Goal: Transaction & Acquisition: Purchase product/service

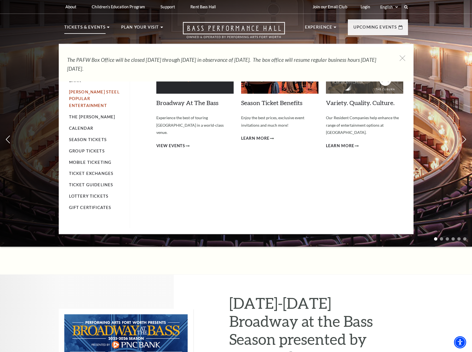
click at [78, 93] on link "[PERSON_NAME] Steel Popular Entertainment" at bounding box center [94, 98] width 51 height 19
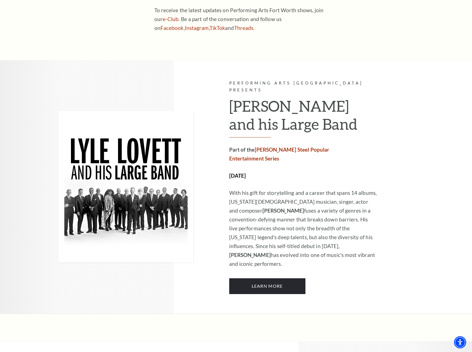
scroll to position [332, 0]
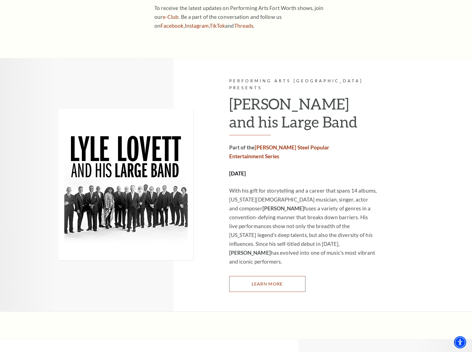
click at [272, 276] on link "Learn More" at bounding box center [267, 284] width 76 height 16
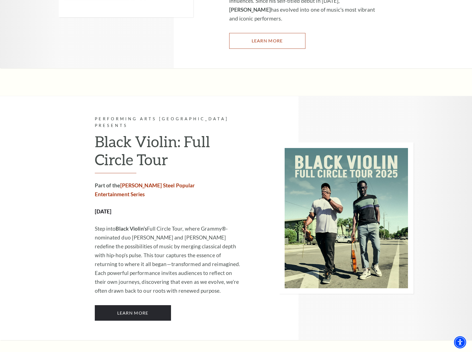
scroll to position [609, 0]
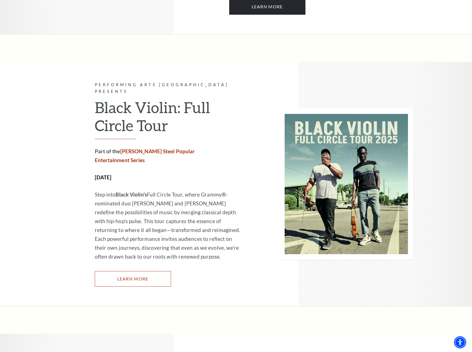
click at [125, 271] on link "Learn More" at bounding box center [133, 279] width 76 height 16
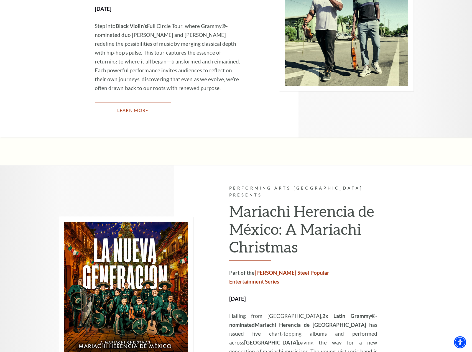
scroll to position [858, 0]
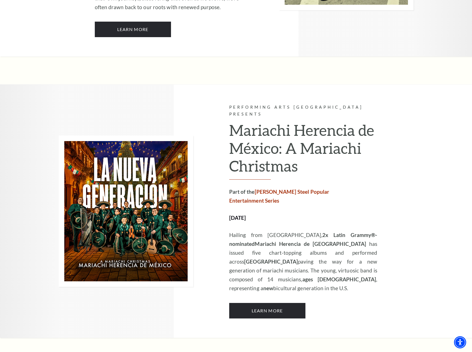
click at [261, 303] on link "Learn More" at bounding box center [267, 311] width 76 height 16
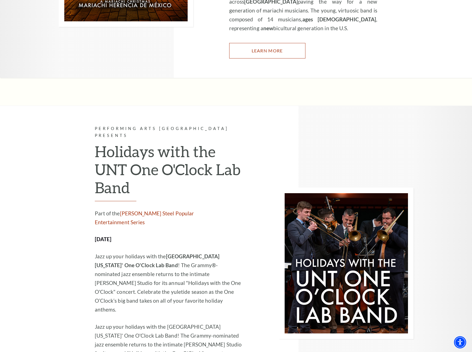
scroll to position [1135, 0]
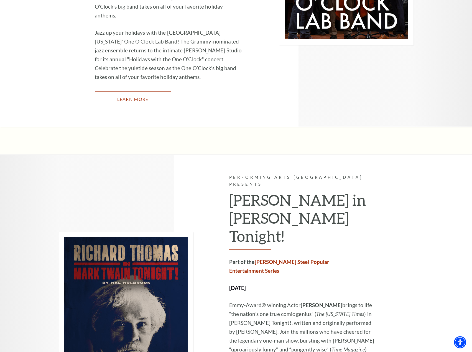
scroll to position [1412, 0]
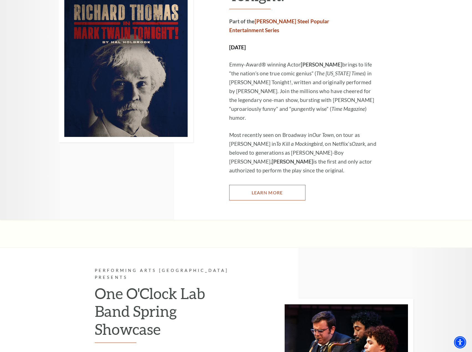
scroll to position [1661, 0]
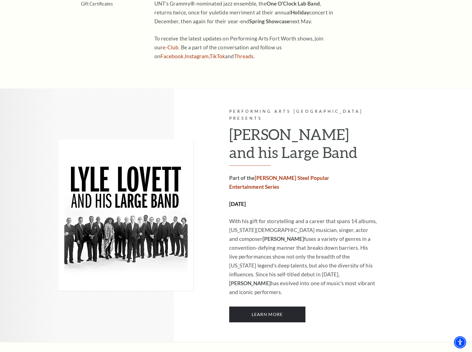
scroll to position [415, 0]
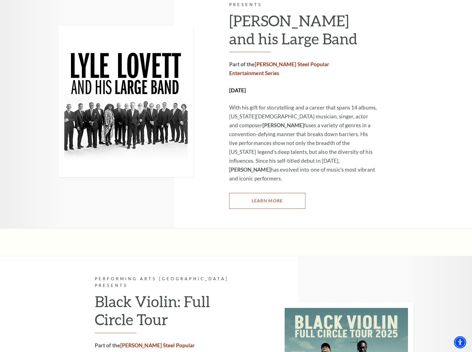
click at [271, 193] on link "Learn More" at bounding box center [267, 201] width 76 height 16
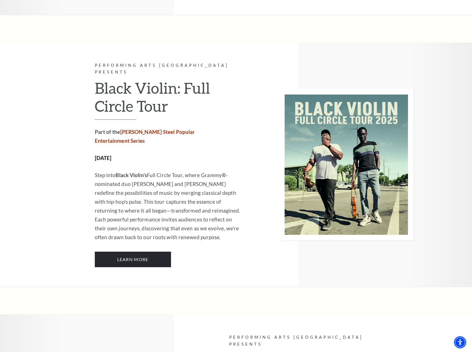
scroll to position [665, 0]
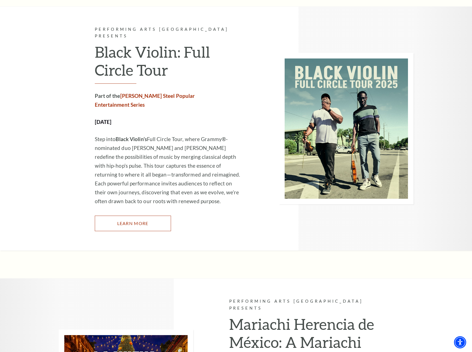
click at [146, 215] on link "Learn More" at bounding box center [133, 223] width 76 height 16
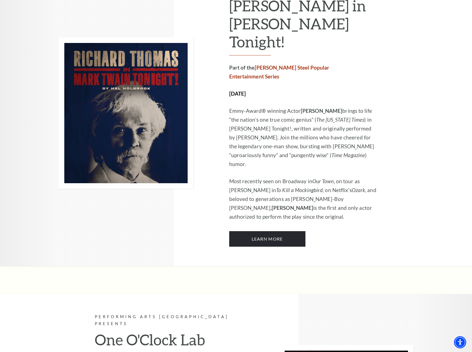
scroll to position [1468, 0]
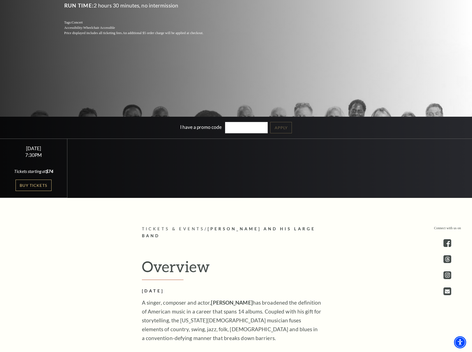
scroll to position [83, 0]
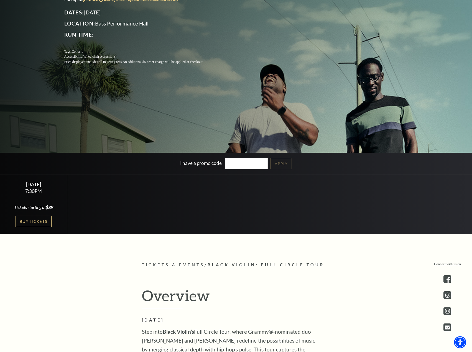
scroll to position [55, 0]
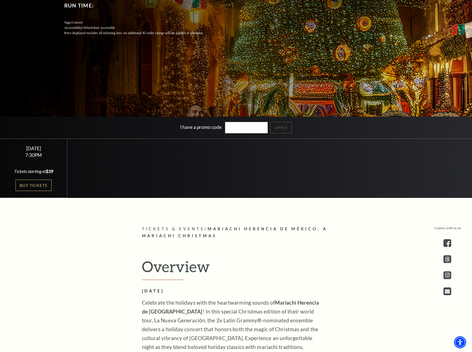
scroll to position [28, 0]
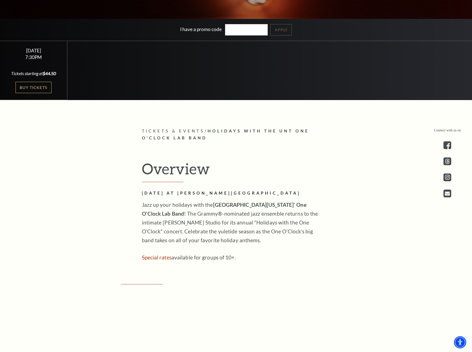
scroll to position [249, 0]
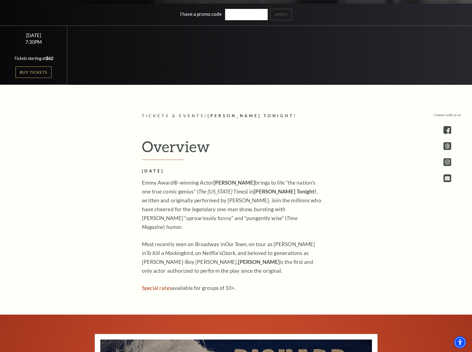
scroll to position [277, 0]
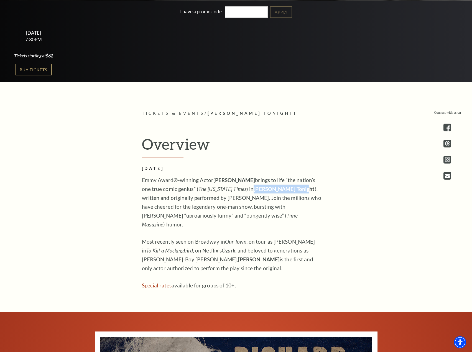
drag, startPoint x: 287, startPoint y: 187, endPoint x: 241, endPoint y: 188, distance: 46.2
click at [253, 188] on strong "Mark Twain Tonight!" at bounding box center [284, 189] width 63 height 6
copy strong "Mark Twain Tonight!"
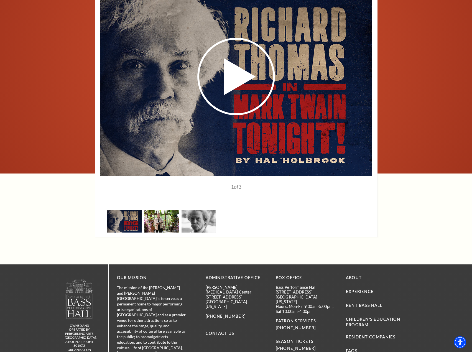
scroll to position [637, 0]
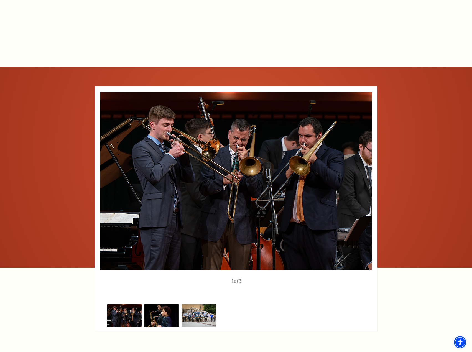
scroll to position [526, 0]
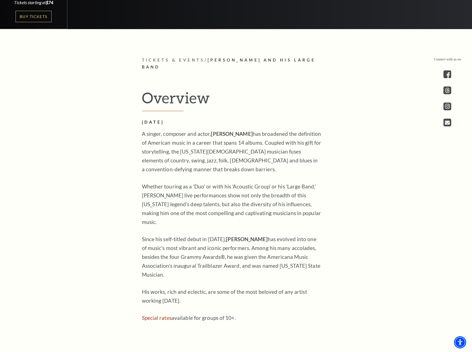
scroll to position [332, 0]
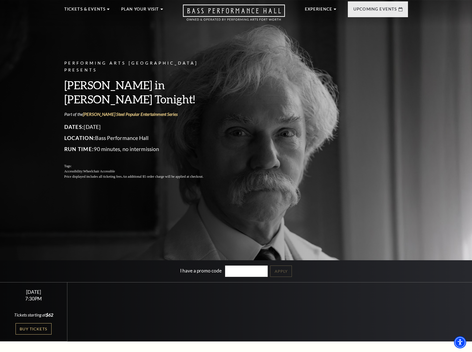
scroll to position [28, 0]
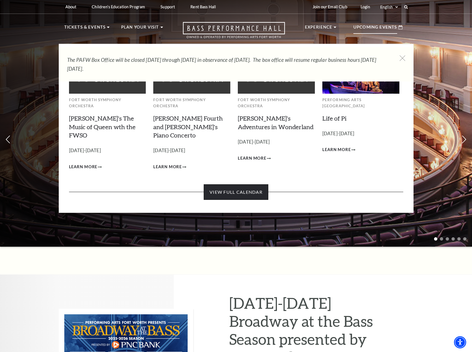
click at [231, 184] on link "View Full Calendar" at bounding box center [236, 192] width 65 height 16
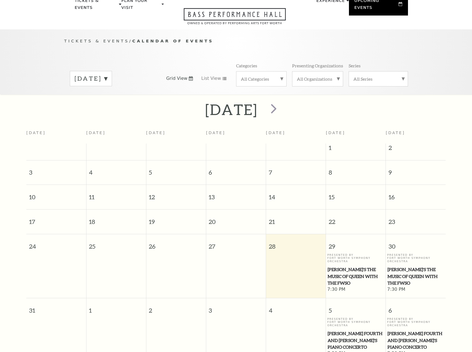
scroll to position [49, 0]
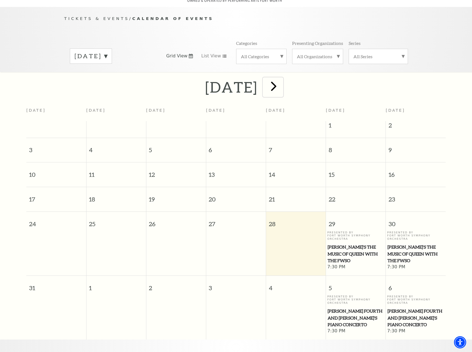
click at [281, 79] on span "next" at bounding box center [274, 86] width 16 height 16
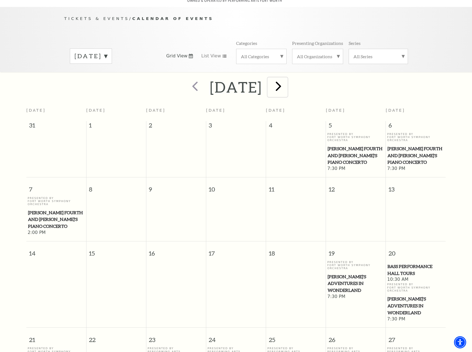
click at [286, 87] on span "next" at bounding box center [278, 86] width 16 height 16
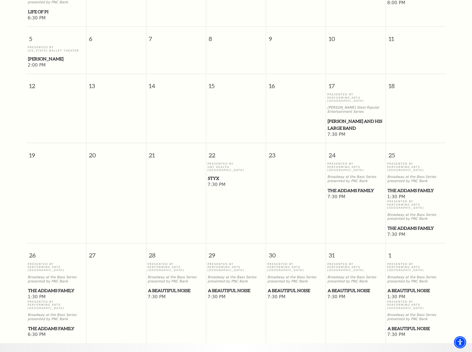
scroll to position [243, 0]
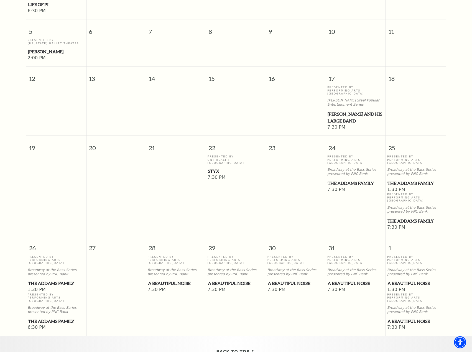
click at [210, 168] on span "Styx" at bounding box center [236, 171] width 56 height 7
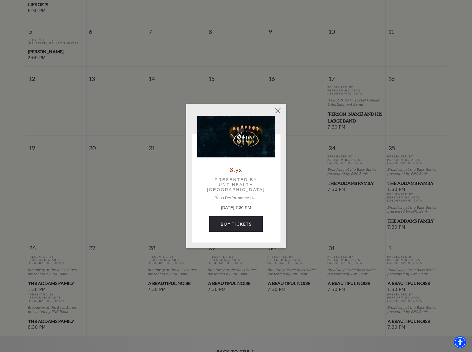
click at [249, 136] on img at bounding box center [236, 137] width 78 height 42
click at [245, 223] on link "Buy Tickets" at bounding box center [235, 224] width 53 height 16
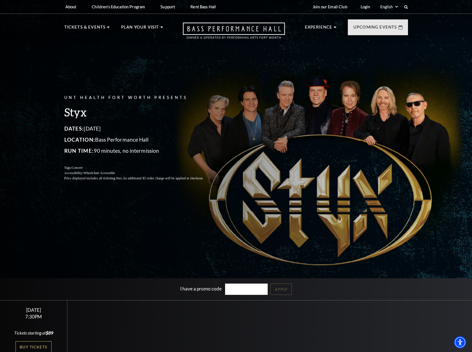
drag, startPoint x: 221, startPoint y: 139, endPoint x: 339, endPoint y: 106, distance: 123.2
drag, startPoint x: 339, startPoint y: 106, endPoint x: 347, endPoint y: 310, distance: 204.5
click at [347, 310] on div "Select a Performance Wednesday October 22 | 7:30PM Tickets starting at $89 Wedn…" at bounding box center [236, 329] width 472 height 59
click at [308, 160] on div "UNT Health Fort Worth Presents Styx Dates: October 22, 2025 Location: Bass Perf…" at bounding box center [236, 138] width 354 height 98
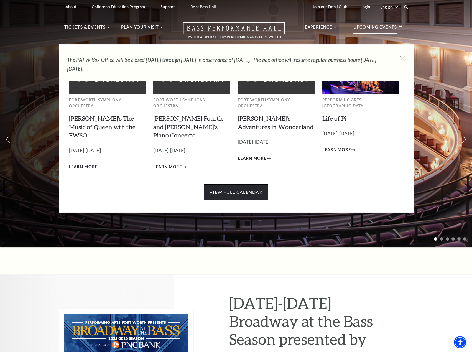
click at [240, 184] on link "View Full Calendar" at bounding box center [236, 192] width 65 height 16
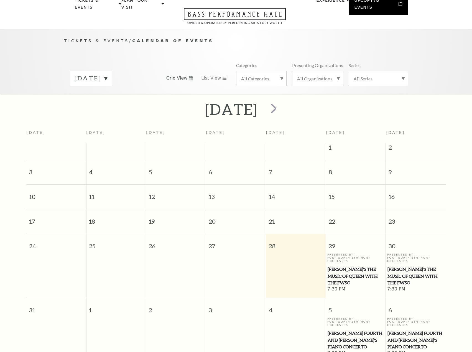
scroll to position [49, 0]
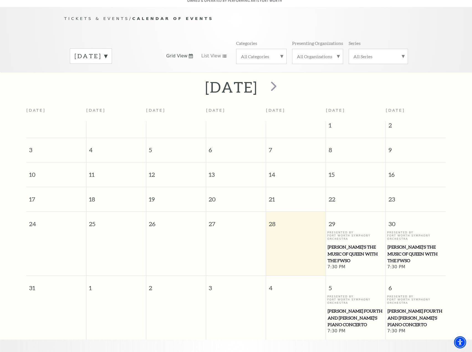
click at [107, 52] on label "[DATE]" at bounding box center [90, 56] width 33 height 9
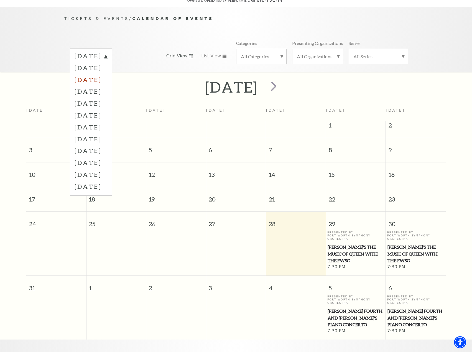
click at [99, 74] on label "[DATE]" at bounding box center [90, 80] width 33 height 12
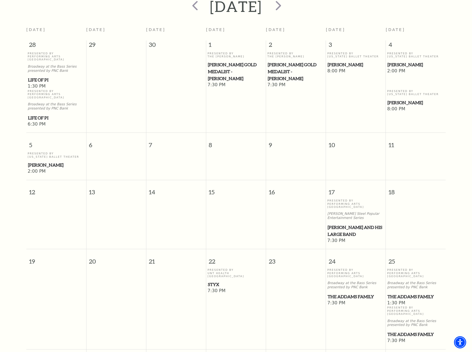
scroll to position [132, 0]
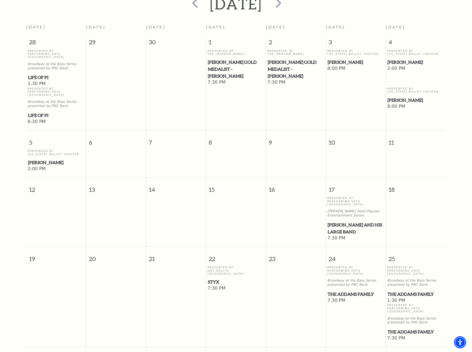
click at [217, 278] on span "Styx" at bounding box center [236, 281] width 56 height 7
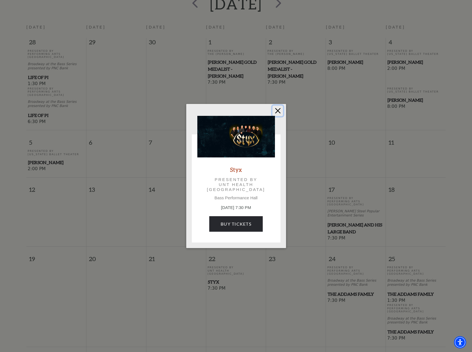
click at [279, 111] on button "Close" at bounding box center [277, 111] width 11 height 11
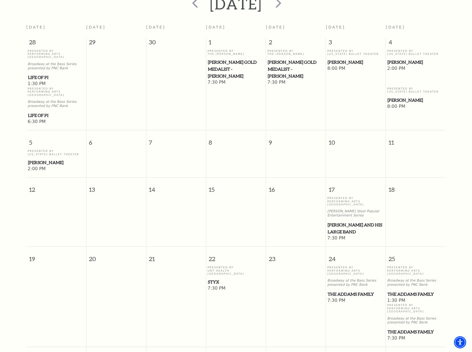
click at [213, 278] on span "Styx" at bounding box center [236, 281] width 56 height 7
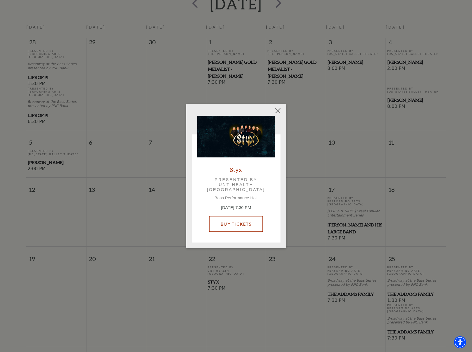
click at [238, 223] on link "Buy Tickets" at bounding box center [235, 224] width 53 height 16
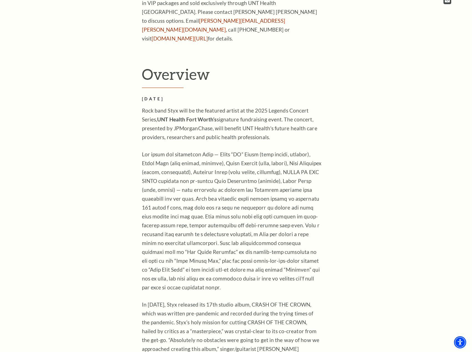
scroll to position [443, 0]
